Goal: Task Accomplishment & Management: Use online tool/utility

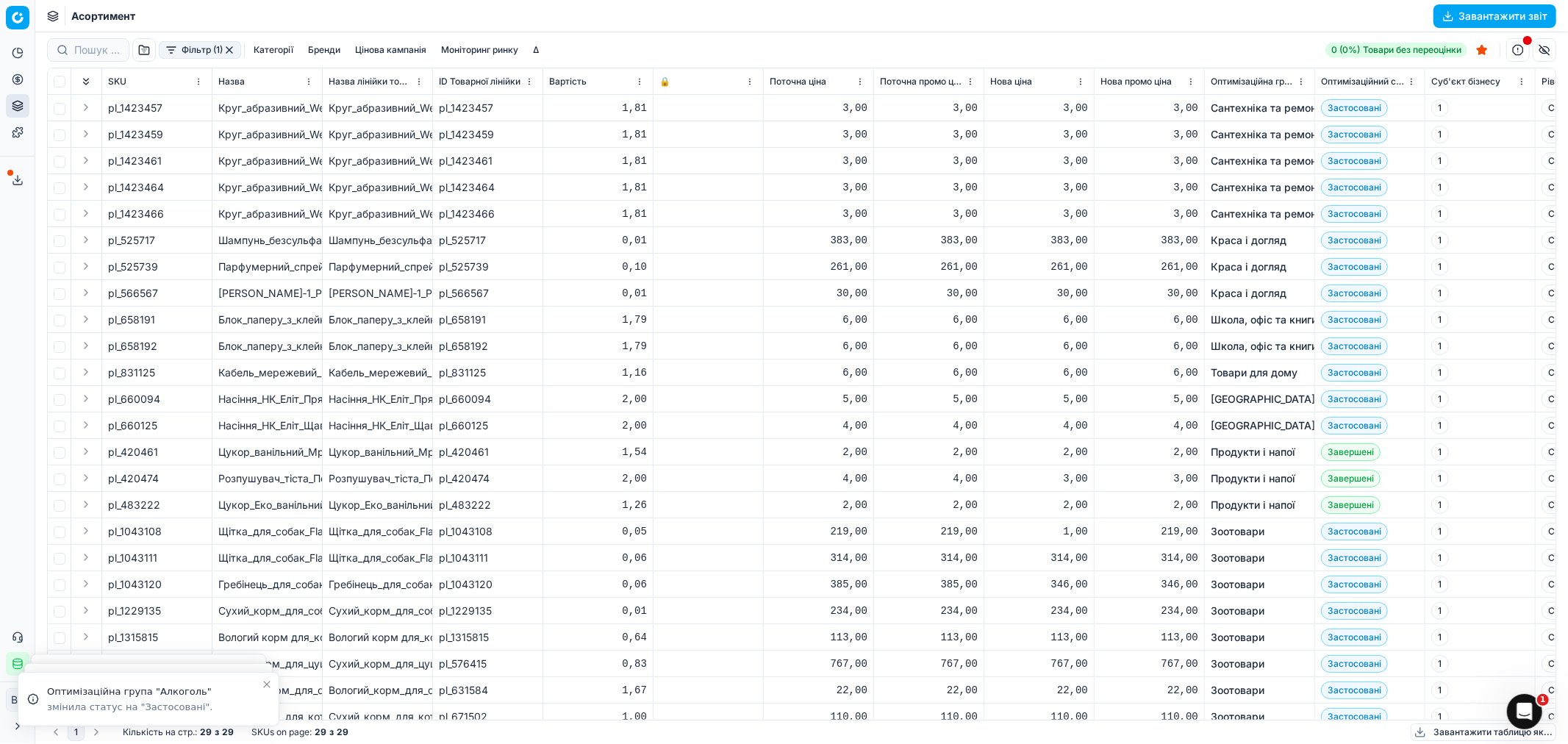
click at [193, 48] on button "Фільтр (1)" at bounding box center [199, 49] width 82 height 18
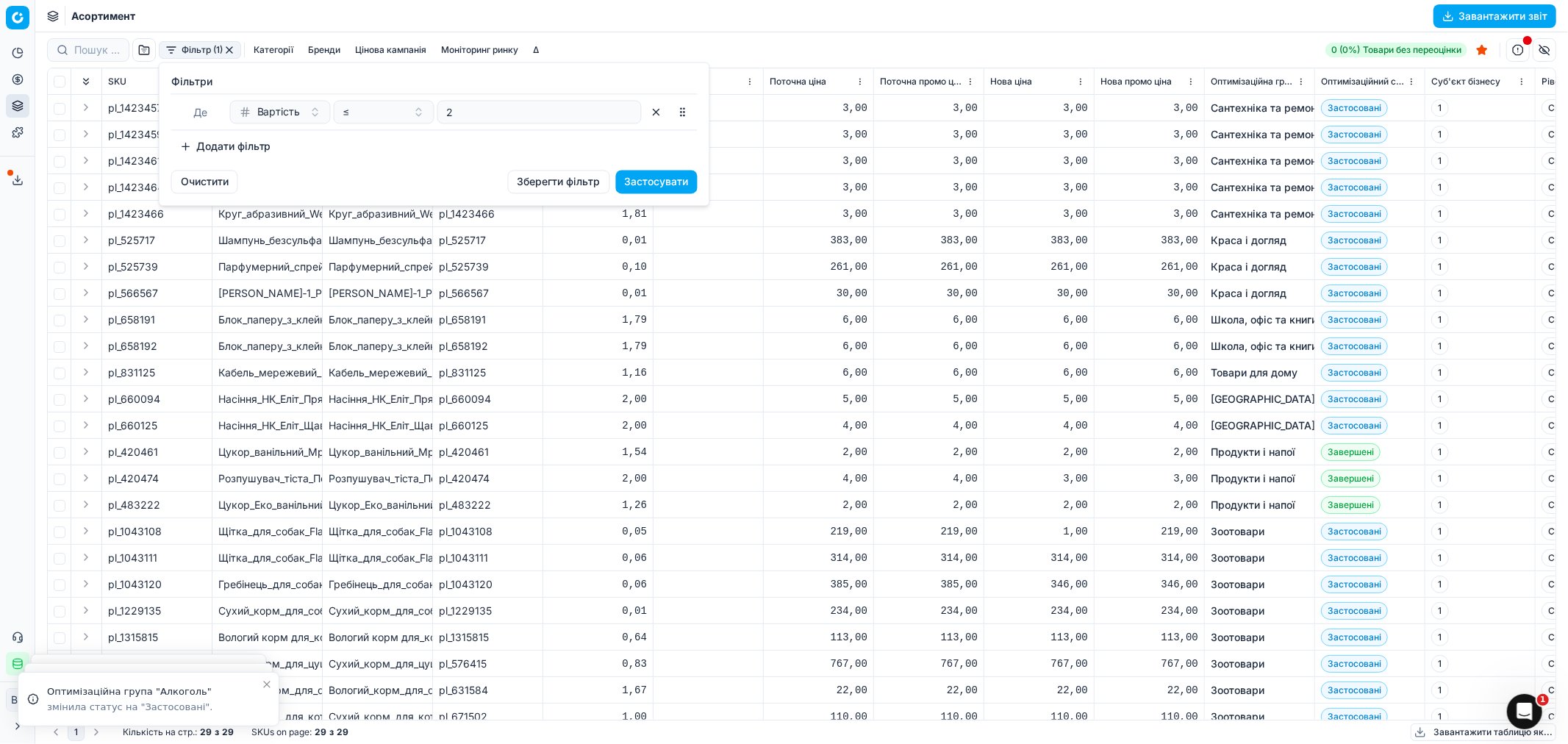
click at [208, 144] on button "Додати фільтр" at bounding box center [226, 145] width 109 height 23
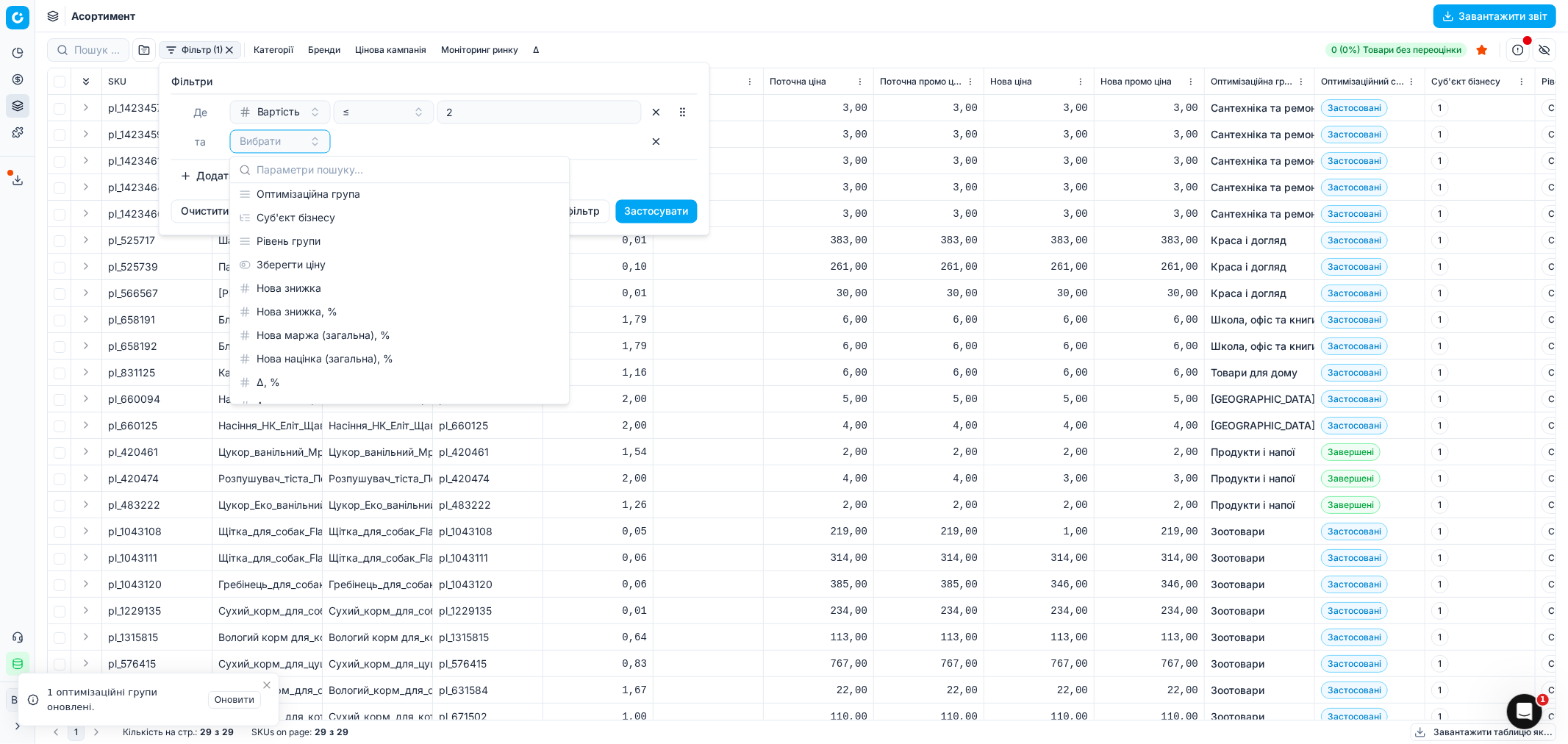
scroll to position [245, 0]
click at [328, 328] on div "Нова маржа (загальна), %" at bounding box center [399, 329] width 333 height 23
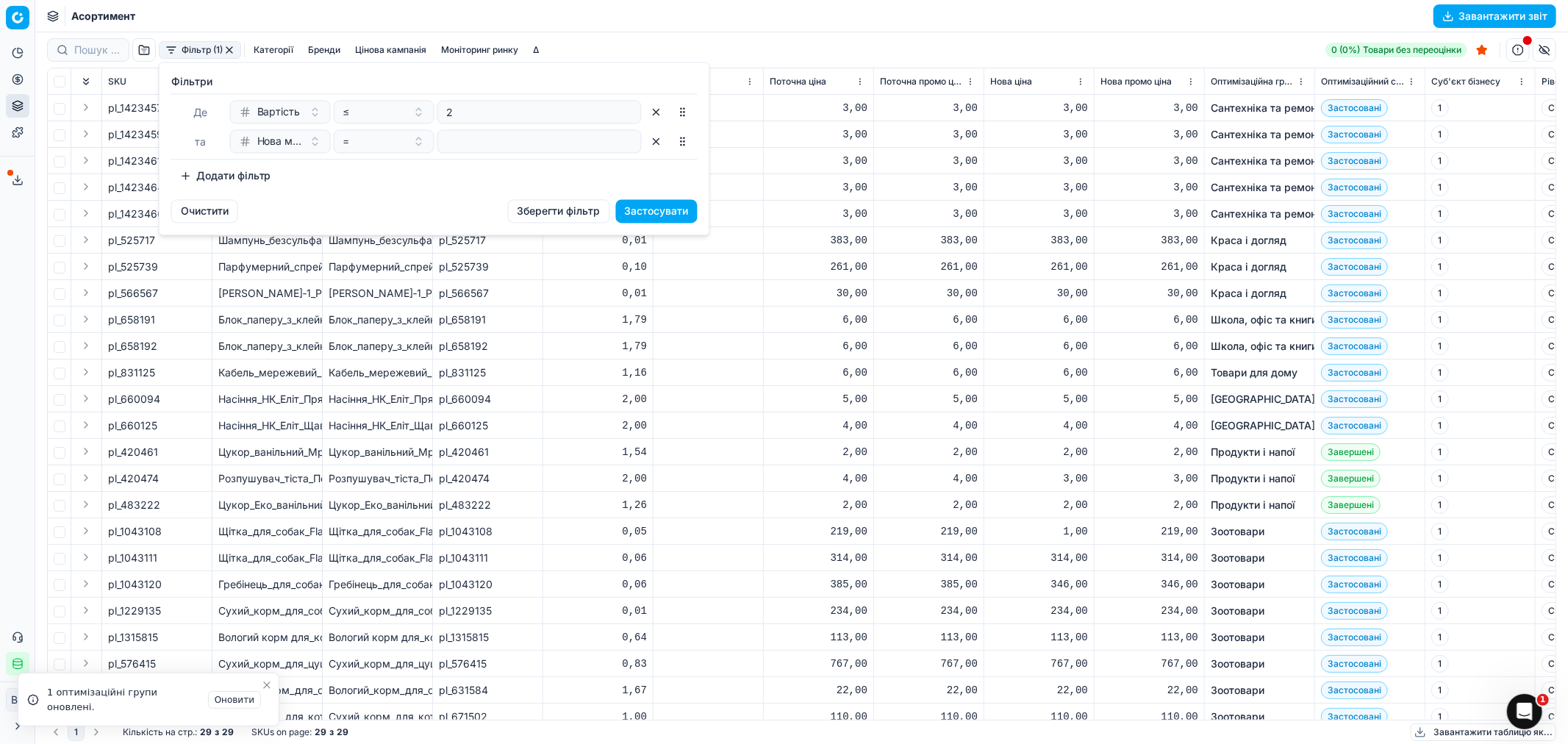
click at [655, 113] on button "button" at bounding box center [655, 111] width 23 height 23
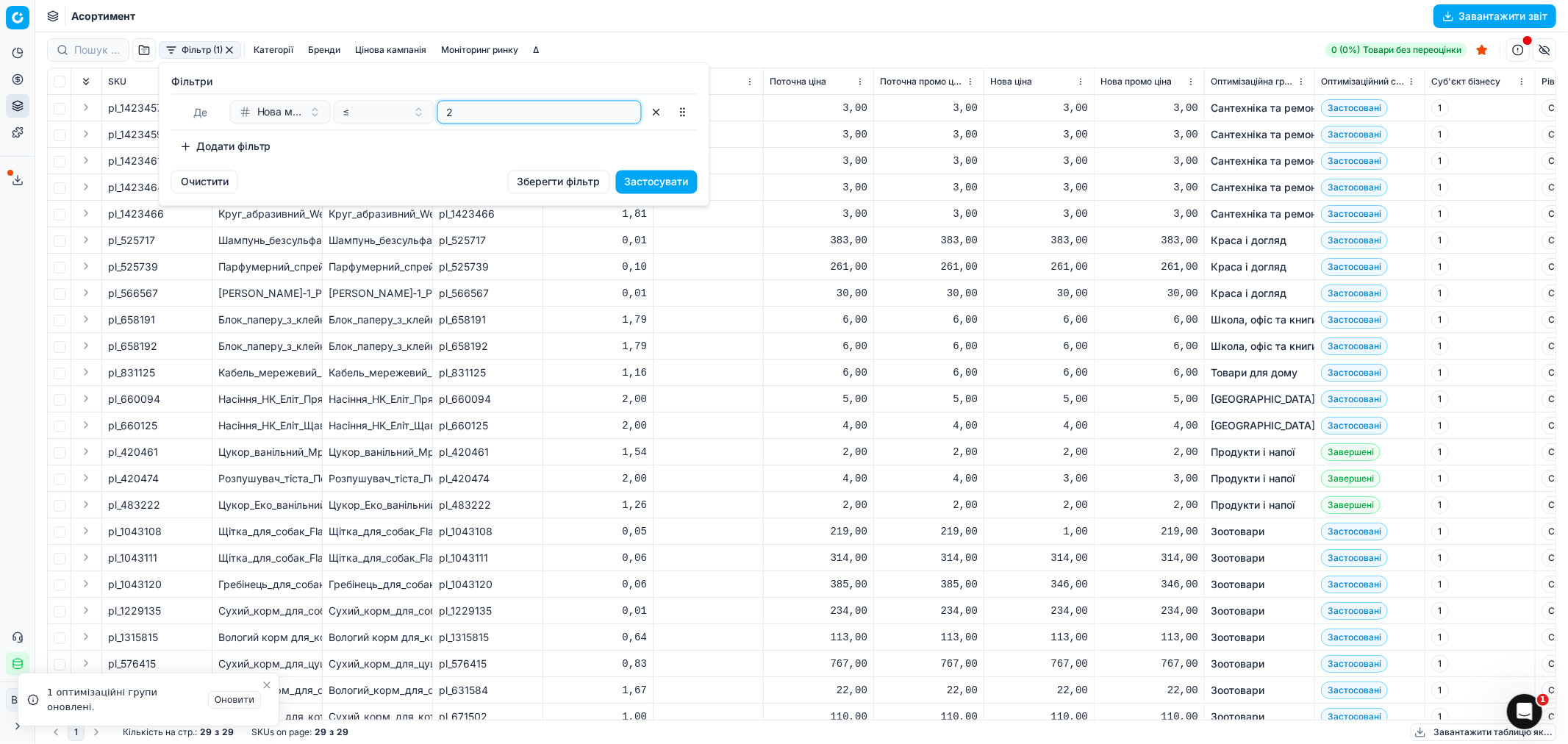
drag, startPoint x: 484, startPoint y: 113, endPoint x: 439, endPoint y: 113, distance: 45.0
click at [439, 113] on div "2" at bounding box center [539, 111] width 204 height 23
type input "8"
click at [659, 178] on button "Застосувати" at bounding box center [657, 181] width 82 height 23
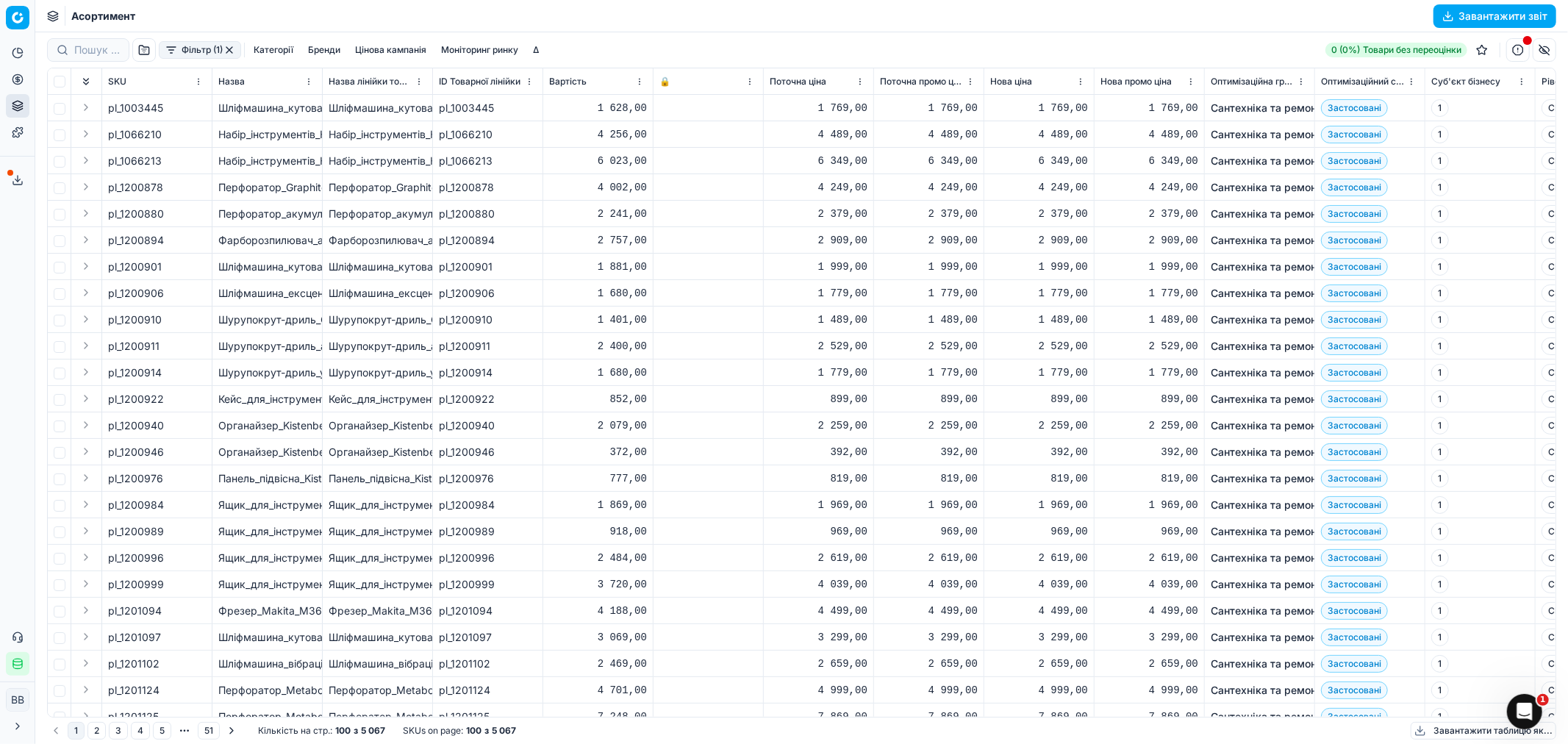
click at [192, 43] on button "Фільтр (1)" at bounding box center [199, 49] width 82 height 18
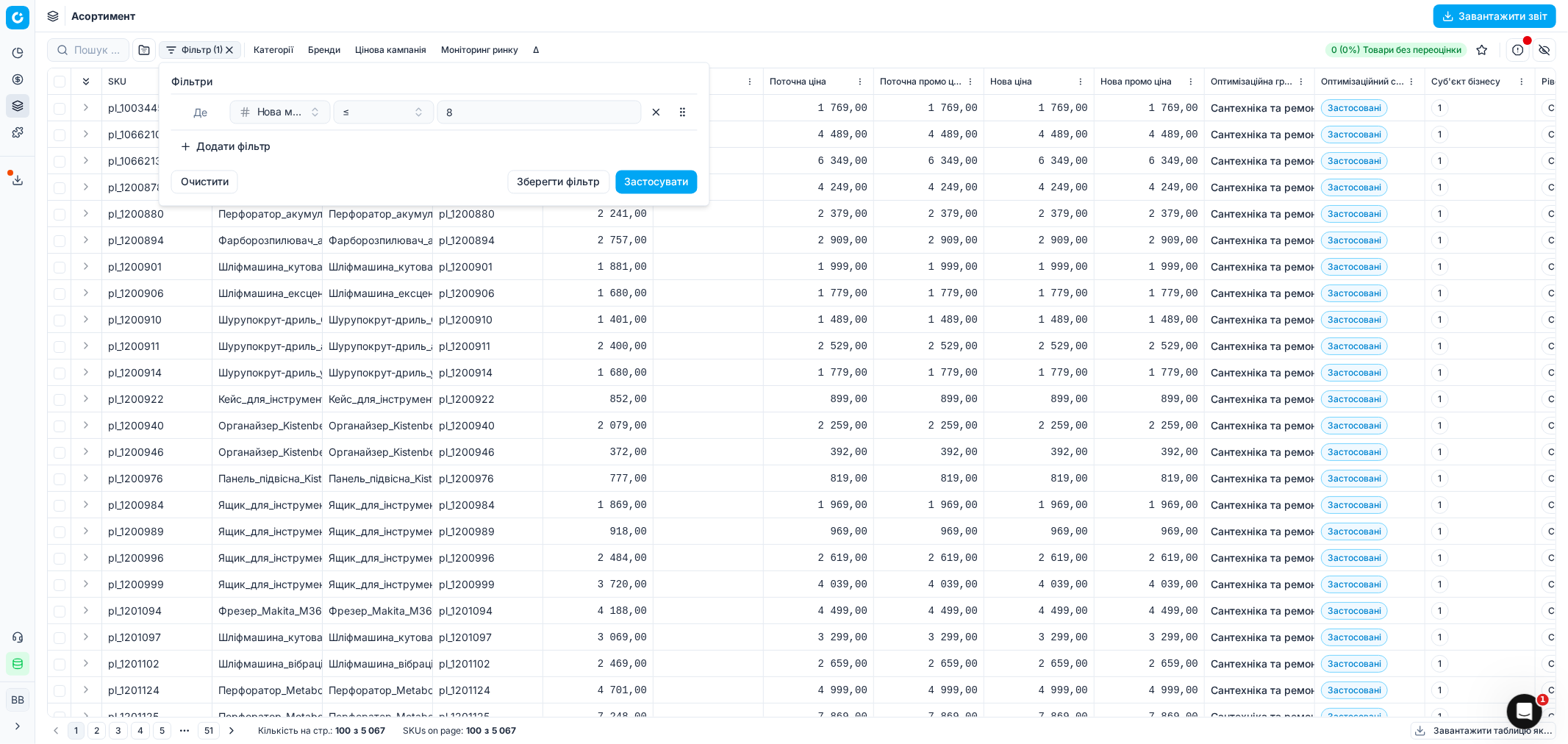
click at [252, 140] on button "Додати фільтр" at bounding box center [226, 145] width 109 height 23
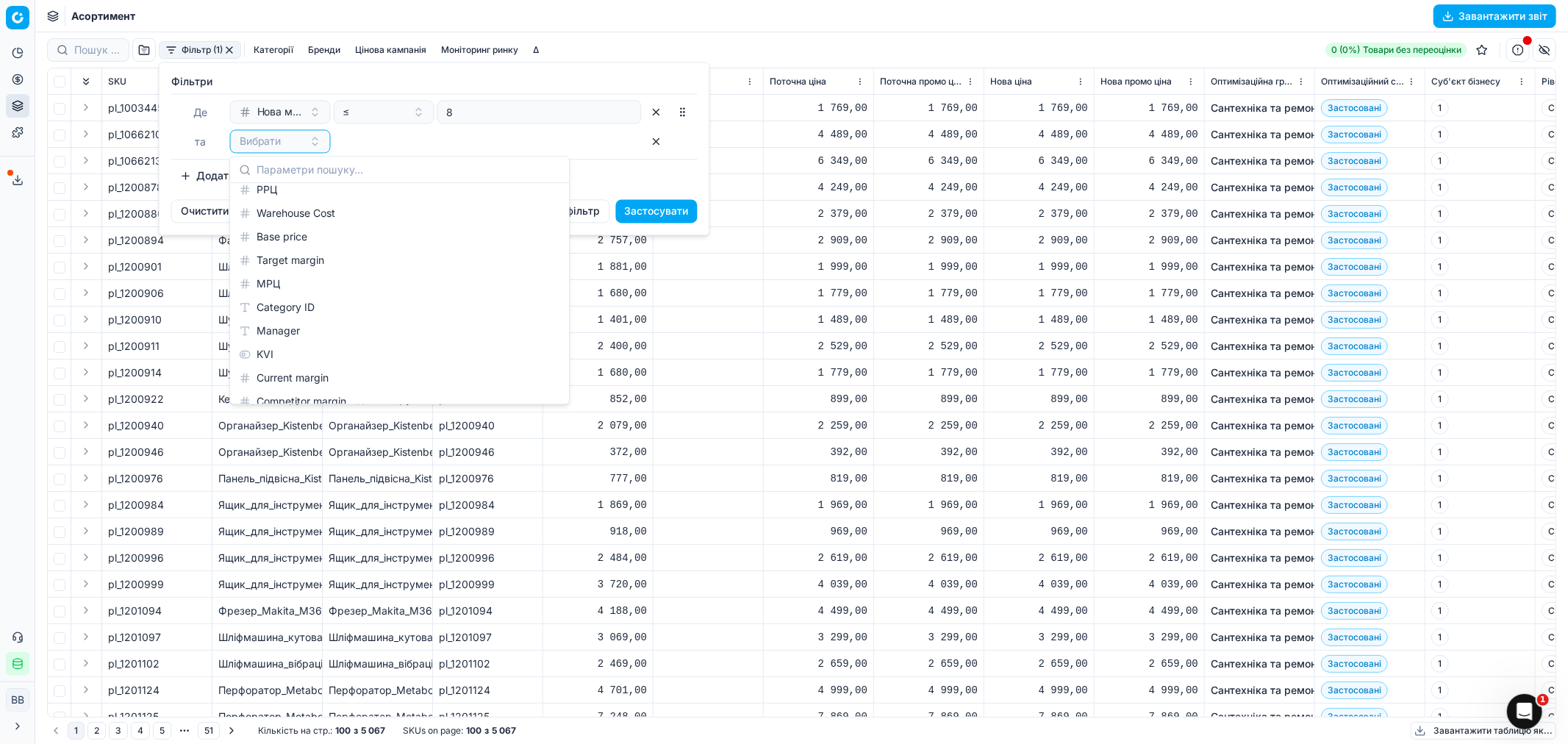
scroll to position [1922, 0]
click at [282, 336] on div "KVI" at bounding box center [399, 344] width 333 height 23
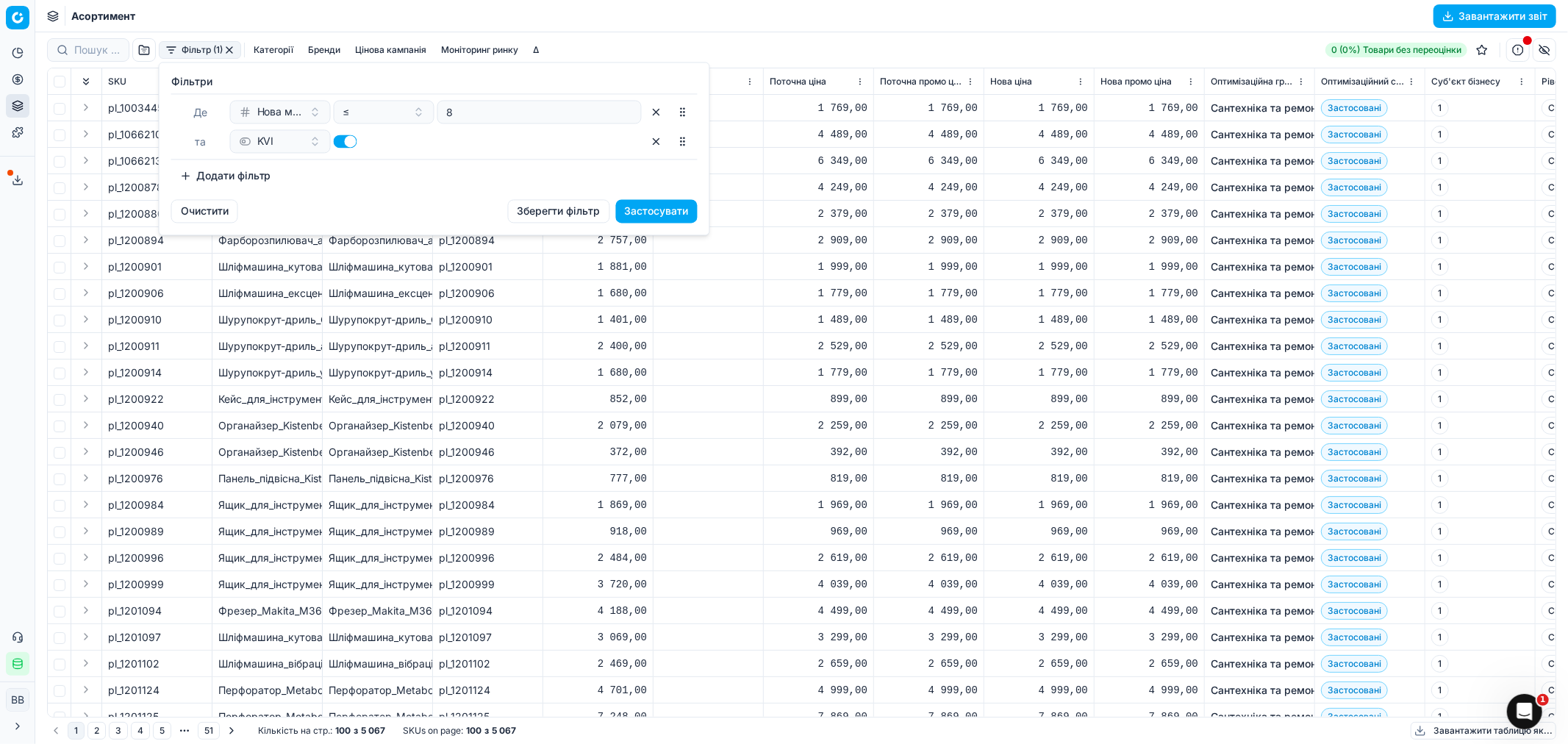
click at [644, 210] on button "Застосувати" at bounding box center [657, 211] width 82 height 23
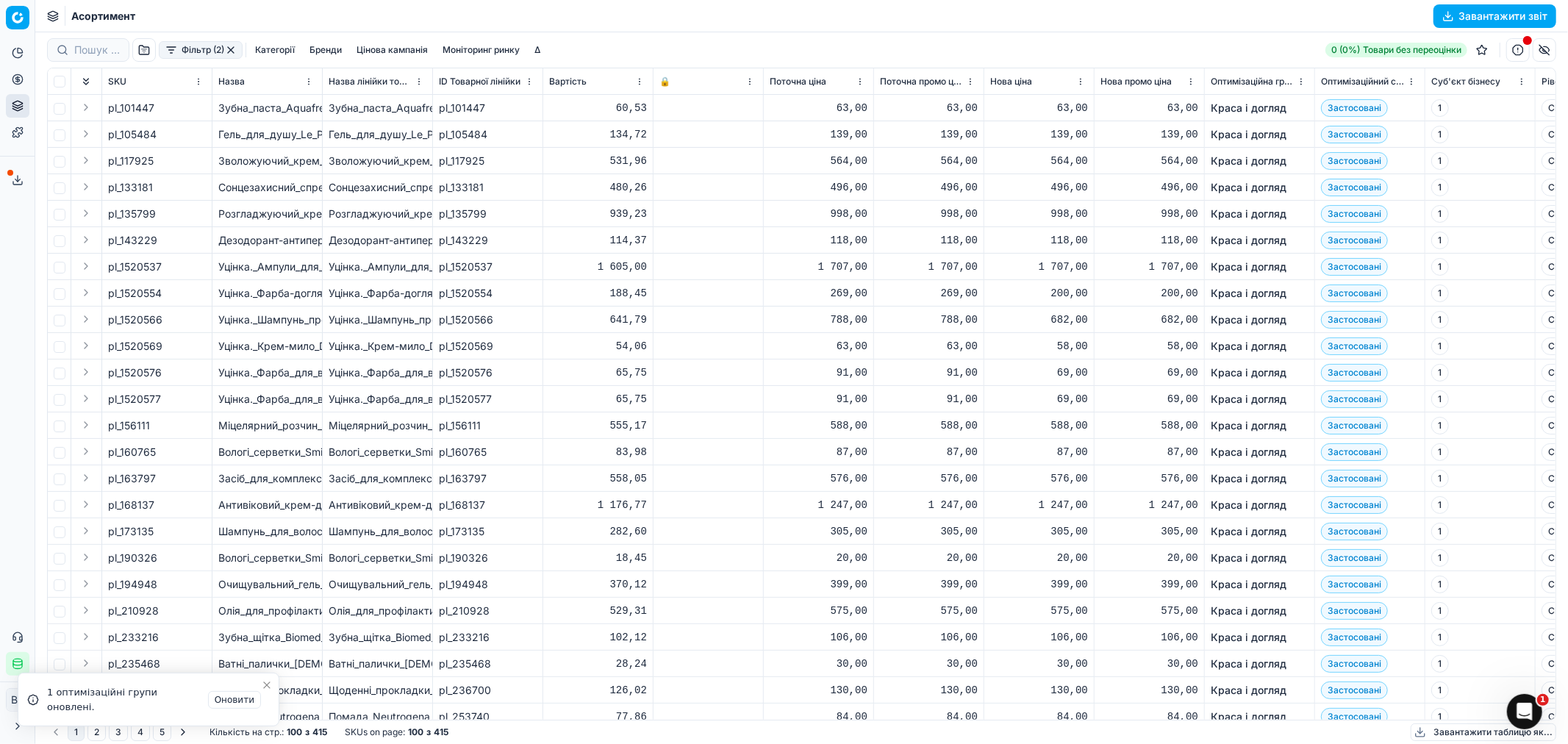
click at [658, 44] on div "Фільтр (2) Категорії [PERSON_NAME] кампанія Моніторинг ринку Δ 0 (0%) Товари бе…" at bounding box center [801, 49] width 1508 height 23
click at [265, 693] on icon "Close toast" at bounding box center [267, 696] width 12 height 12
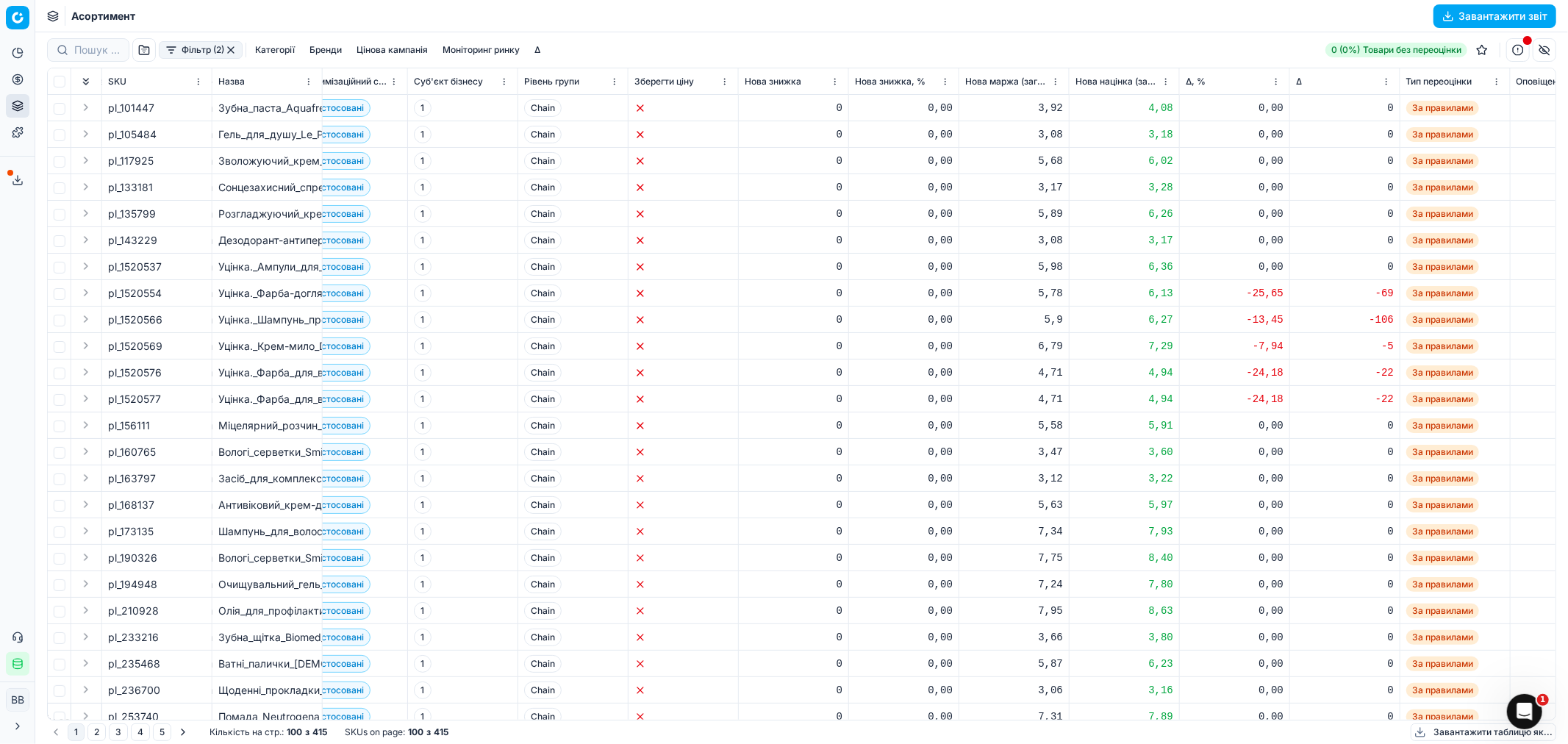
scroll to position [0, 1029]
